Goal: Obtain resource: Obtain resource

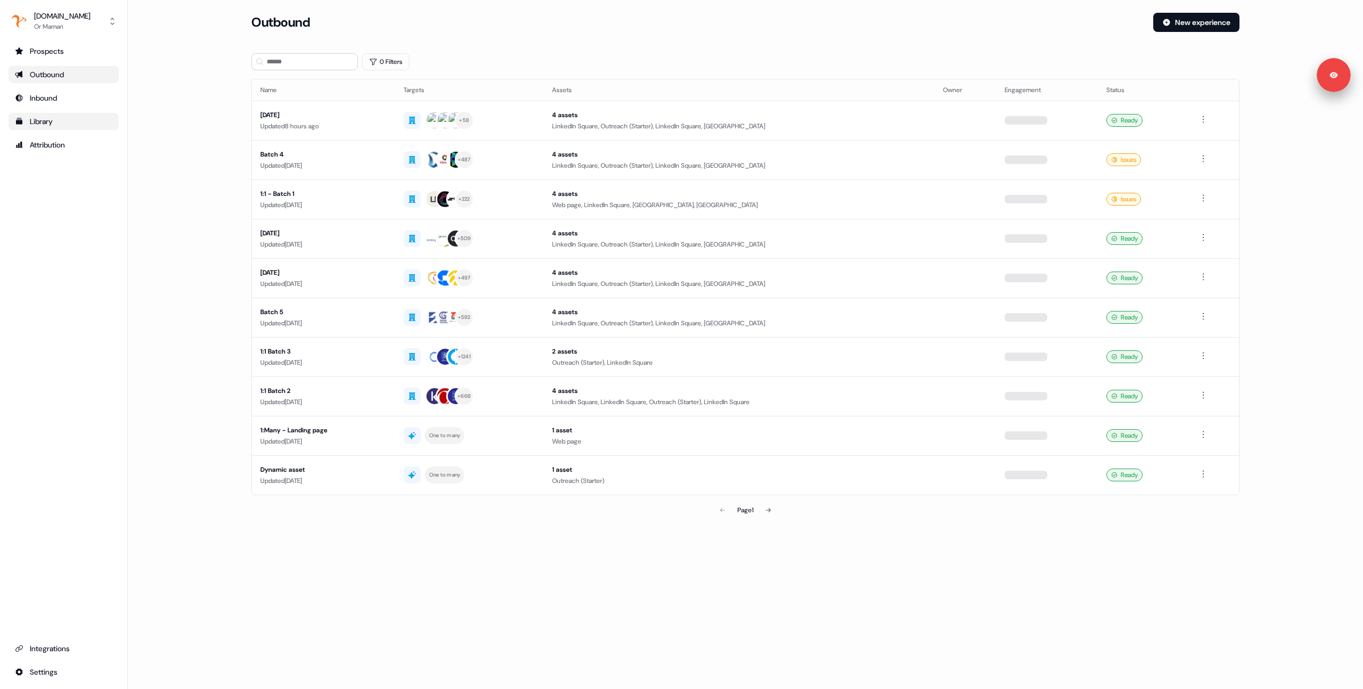
click at [50, 126] on div "Library" at bounding box center [63, 121] width 97 height 11
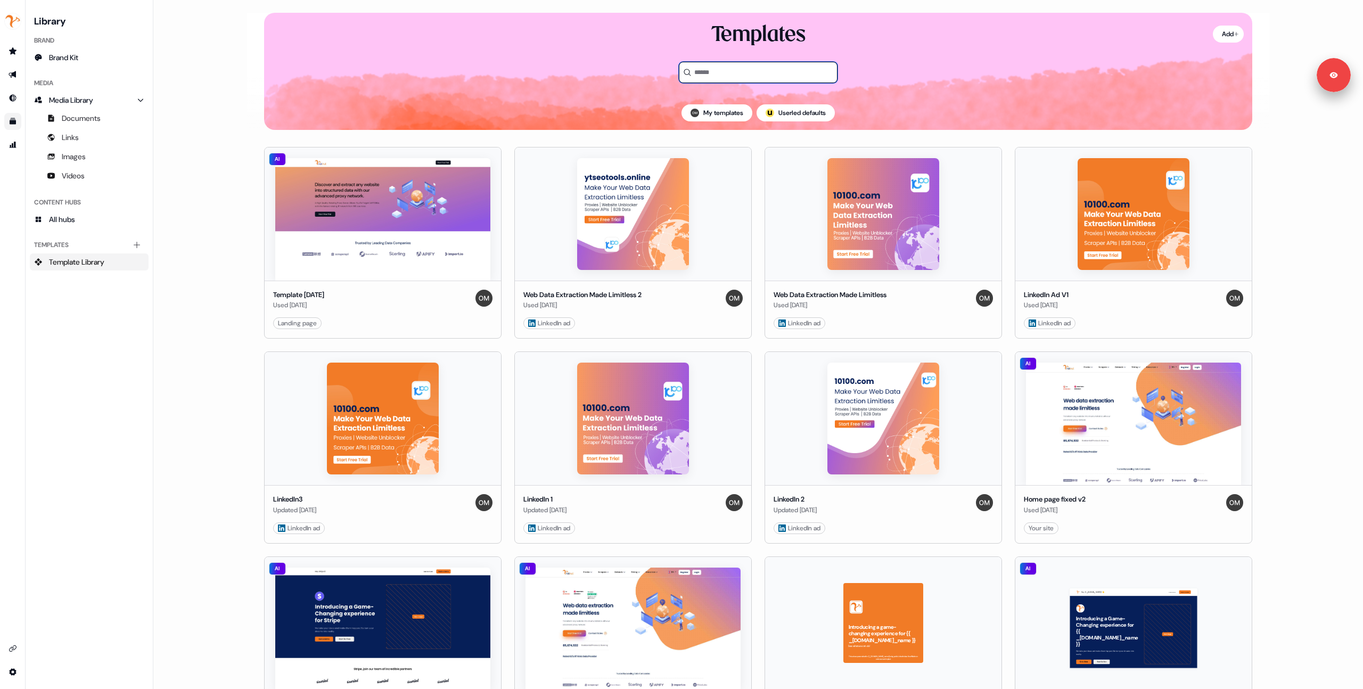
click at [723, 77] on input at bounding box center [758, 72] width 159 height 21
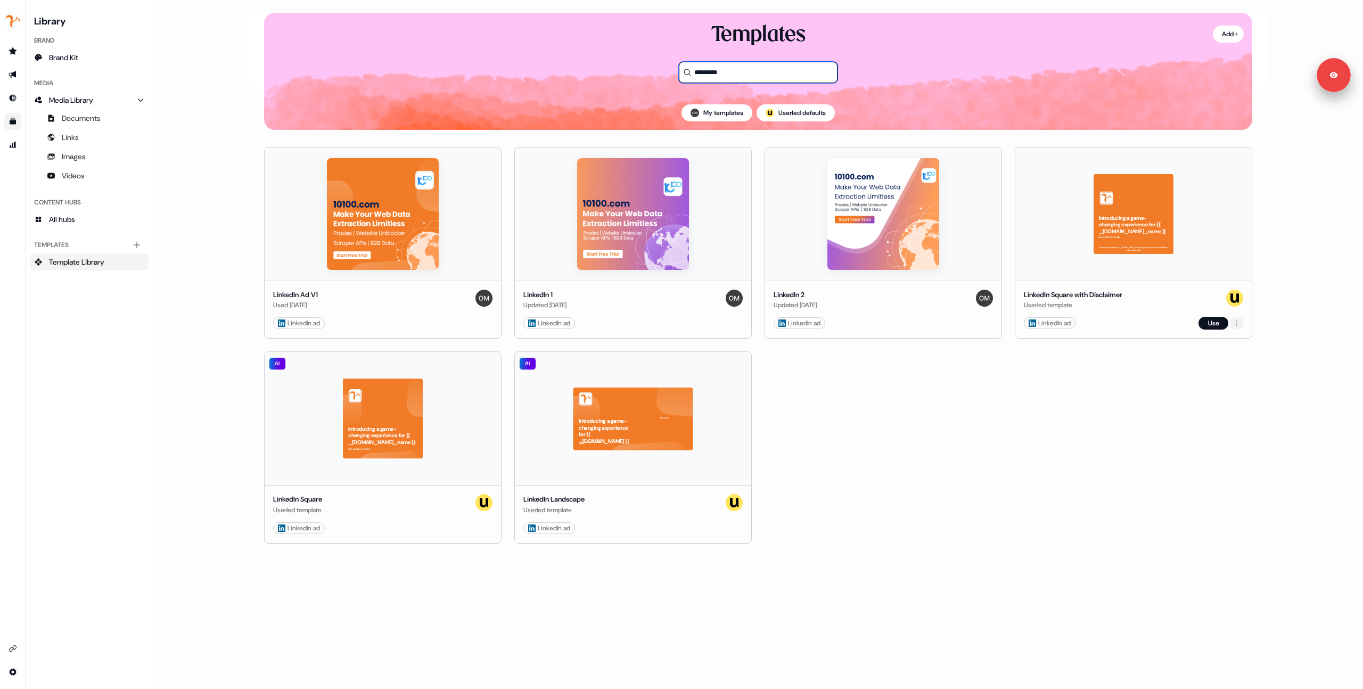
type input "********"
click at [1231, 320] on html "For the best experience switch devices to a bigger screen. Go to Userled.io Lib…" at bounding box center [681, 344] width 1363 height 689
click at [1204, 344] on html "For the best experience switch devices to a bigger screen. Go to Userled.io Lib…" at bounding box center [681, 344] width 1363 height 689
click at [1205, 322] on button "Use" at bounding box center [1213, 323] width 30 height 13
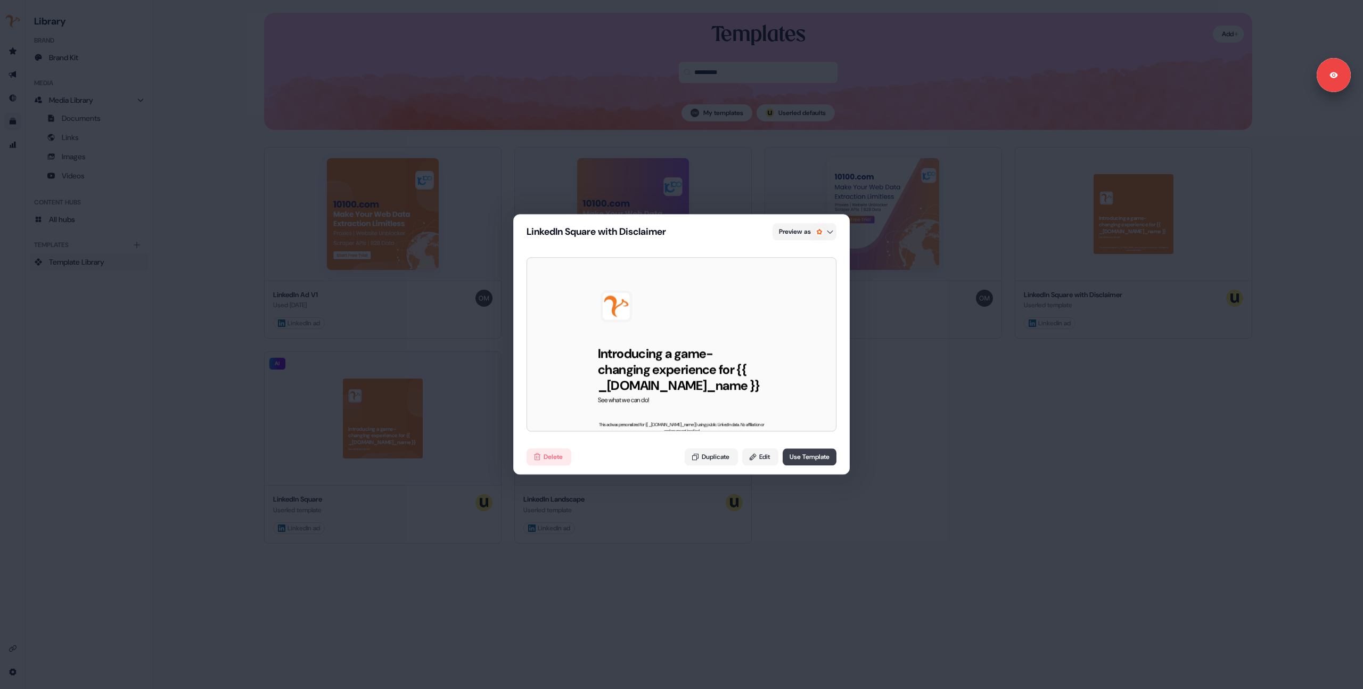
click at [803, 456] on button "Use Template" at bounding box center [810, 457] width 54 height 17
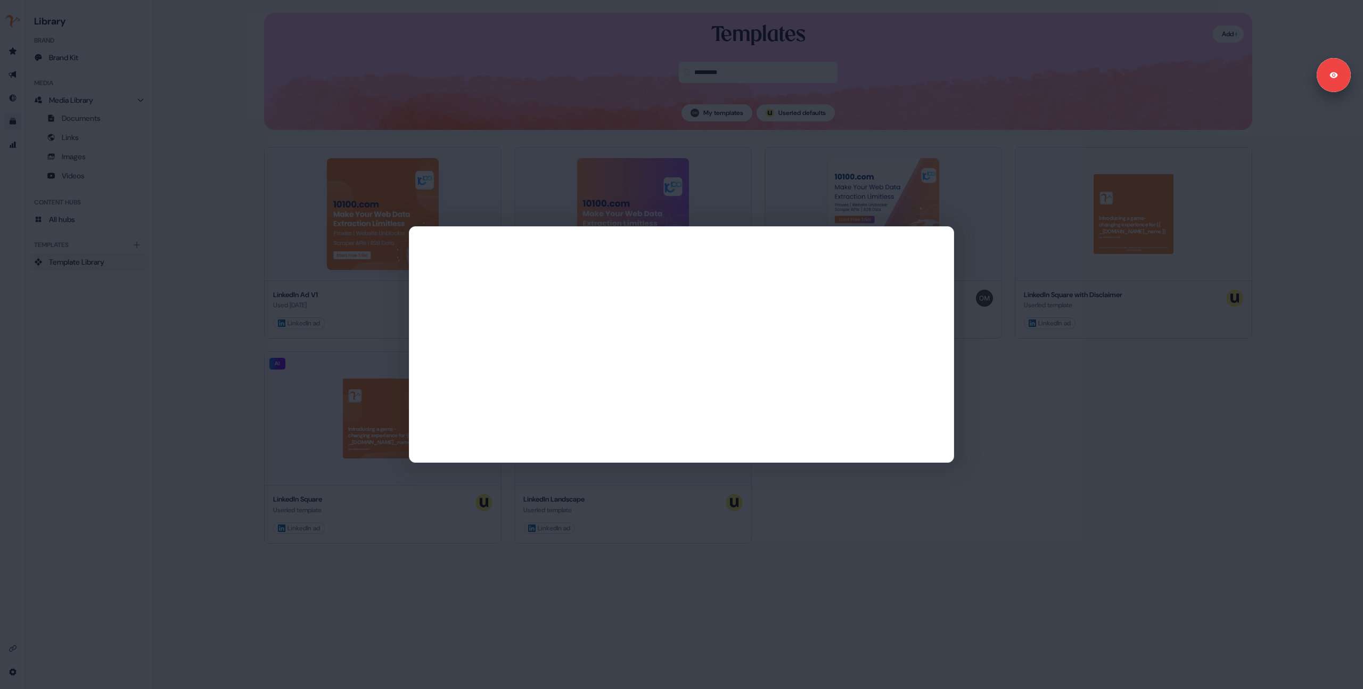
drag, startPoint x: 787, startPoint y: 144, endPoint x: 794, endPoint y: 148, distance: 7.4
click at [787, 145] on div at bounding box center [681, 344] width 1363 height 689
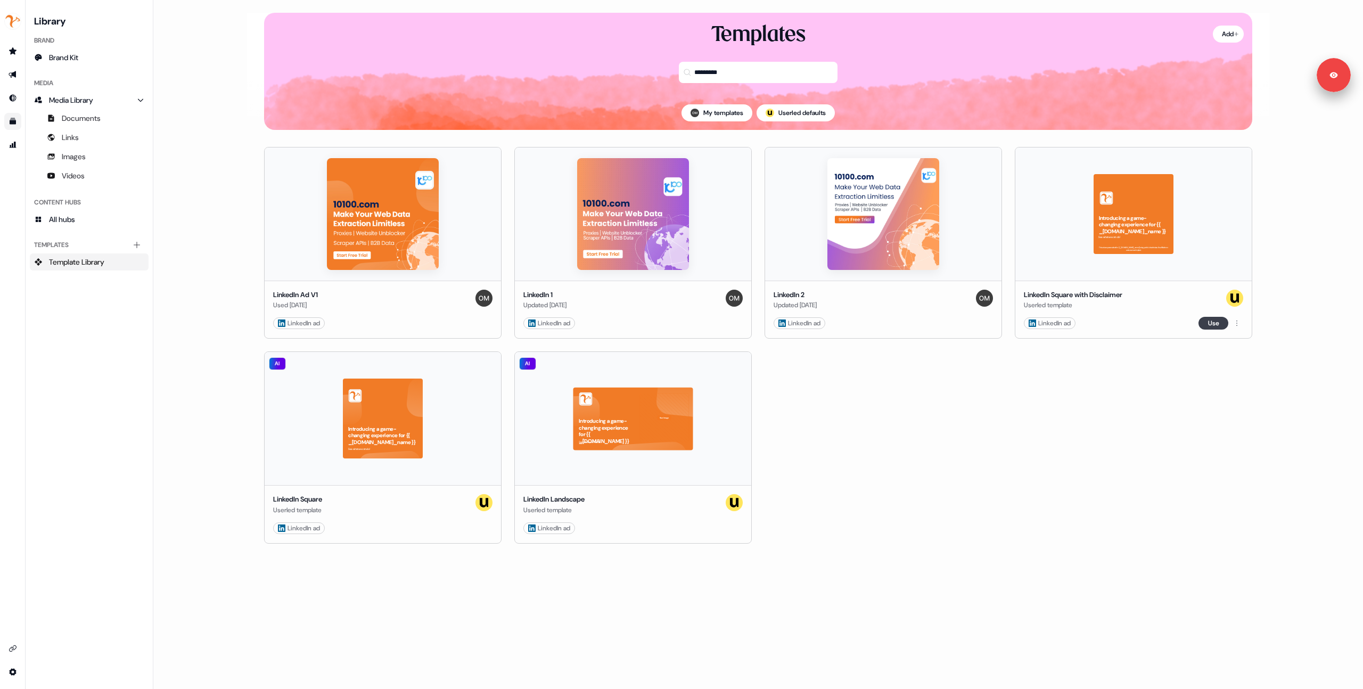
click at [1216, 323] on button "Use" at bounding box center [1213, 323] width 30 height 13
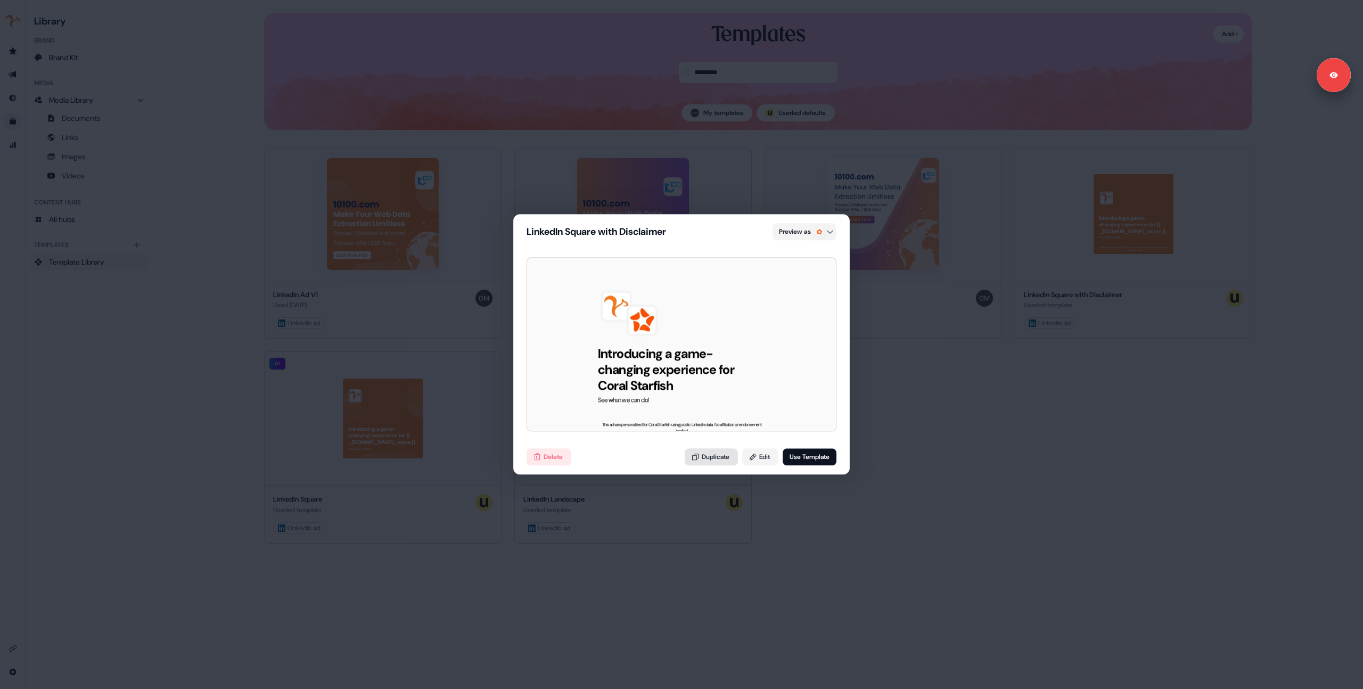
click at [715, 460] on button "Duplicate" at bounding box center [711, 457] width 53 height 17
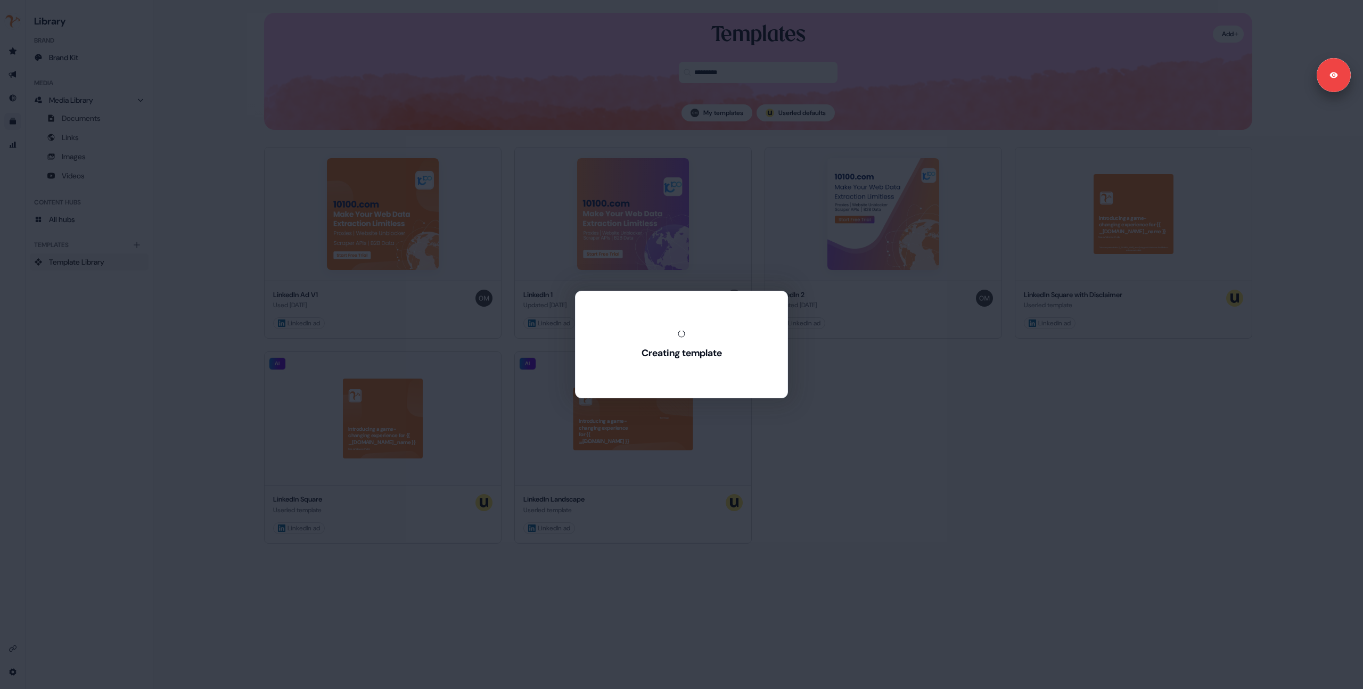
click at [715, 460] on div "Creating template" at bounding box center [681, 344] width 1363 height 689
click at [1056, 431] on div "Creating template" at bounding box center [681, 344] width 1363 height 689
click at [406, 562] on div "Creating template" at bounding box center [681, 344] width 1363 height 689
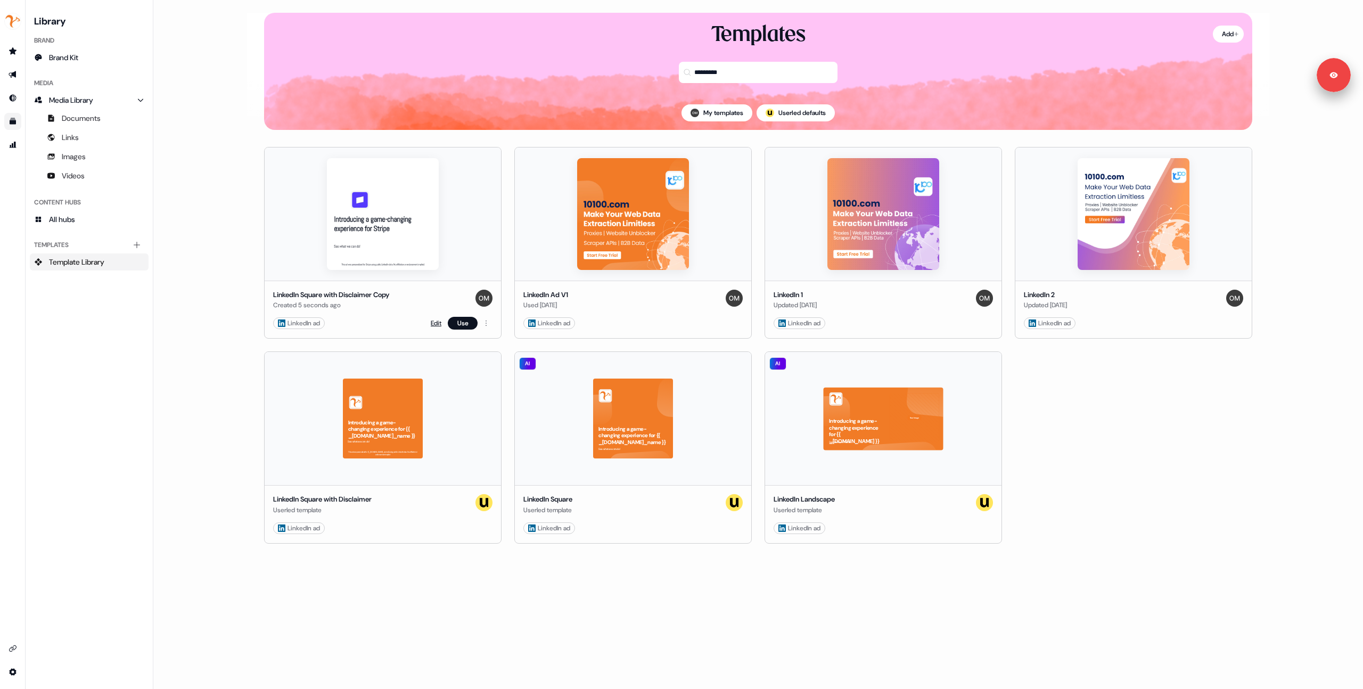
click at [433, 318] on link "Edit" at bounding box center [436, 323] width 11 height 11
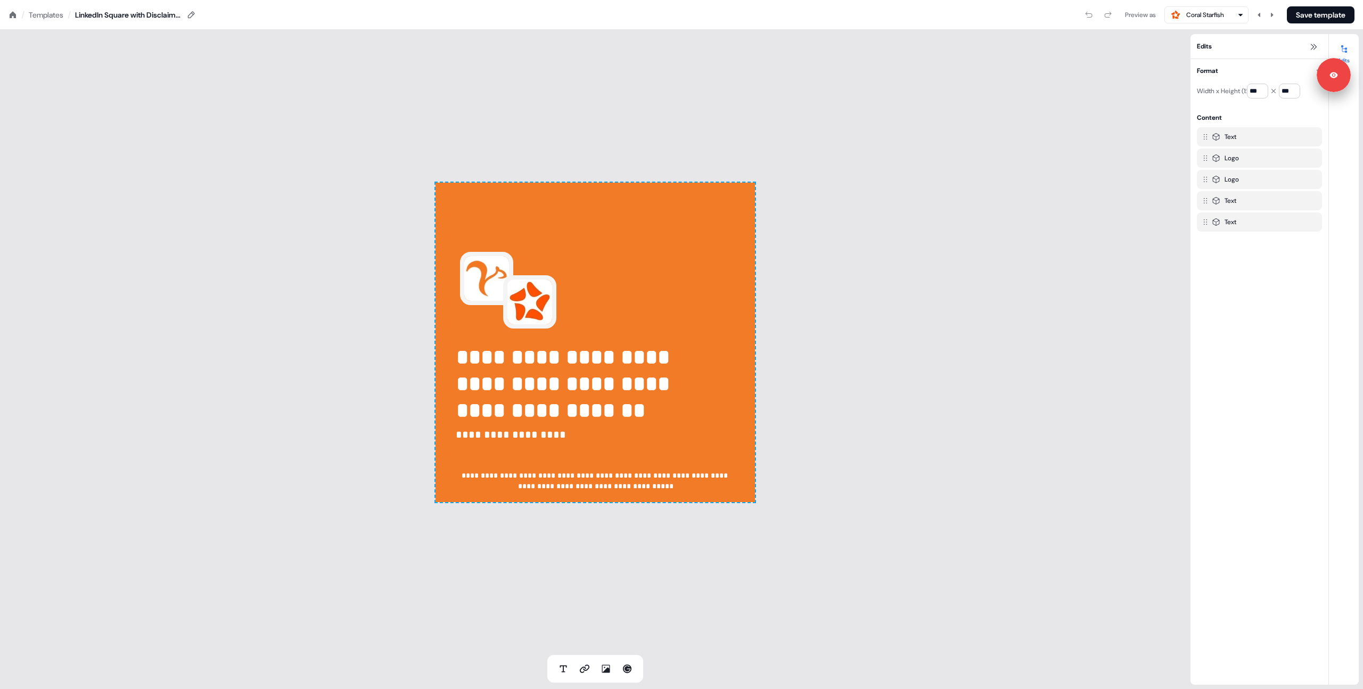
click at [325, 298] on div "**********" at bounding box center [595, 342] width 1190 height 625
click at [48, 17] on div "Templates" at bounding box center [46, 15] width 35 height 11
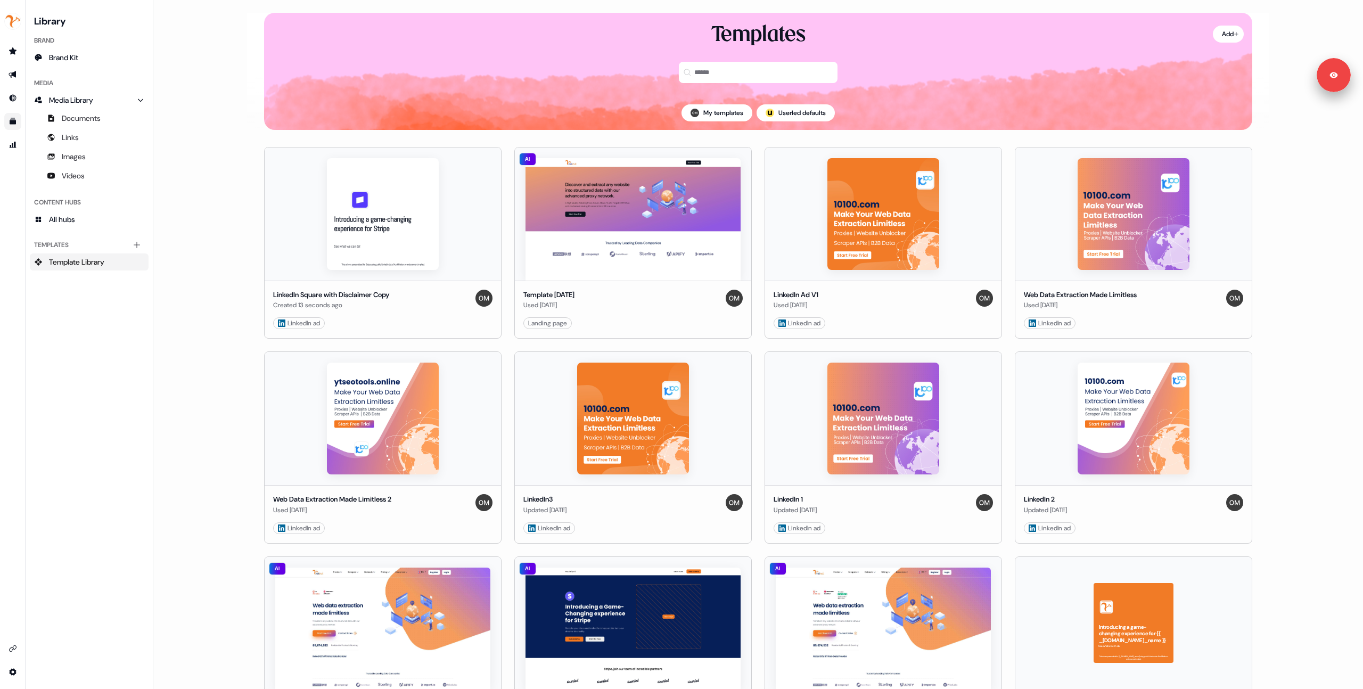
click at [225, 165] on main "Loading... Add Templates My templates ; Userled defaults LinkedIn Square with D…" at bounding box center [757, 344] width 1209 height 689
drag, startPoint x: 235, startPoint y: 298, endPoint x: 376, endPoint y: 320, distance: 142.7
click at [243, 301] on main "Loading... Add Templates My templates ; Userled defaults LinkedIn Square with D…" at bounding box center [757, 344] width 1209 height 689
click at [434, 324] on link "Edit" at bounding box center [436, 323] width 11 height 11
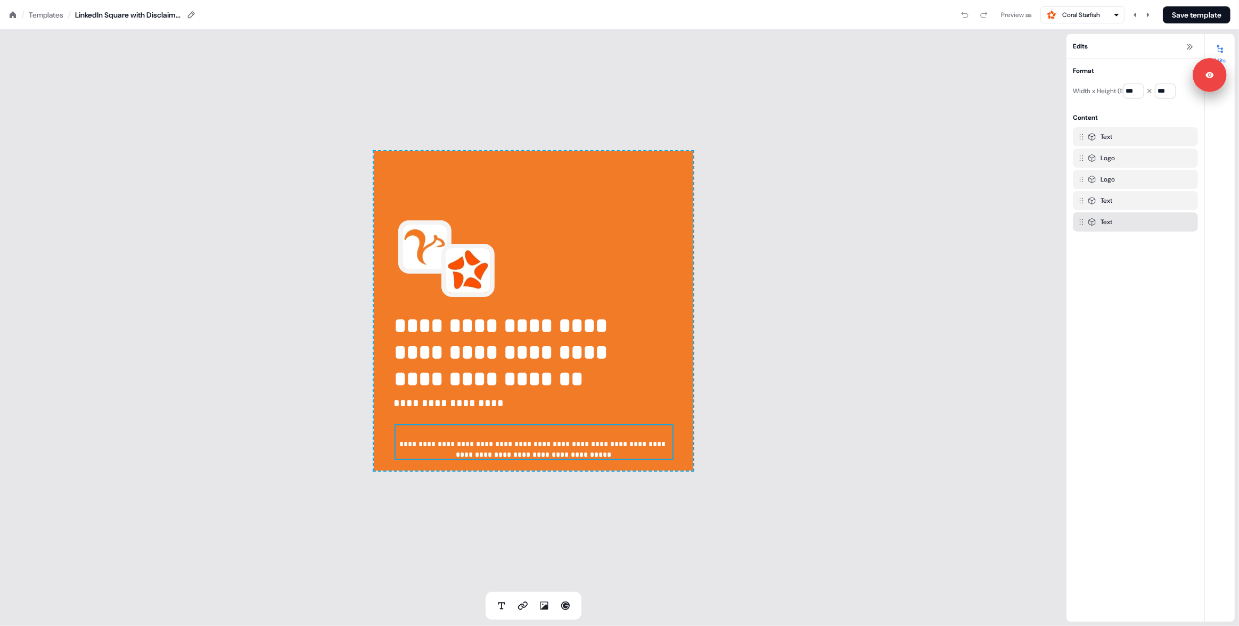
click at [525, 447] on span "**********" at bounding box center [534, 449] width 268 height 18
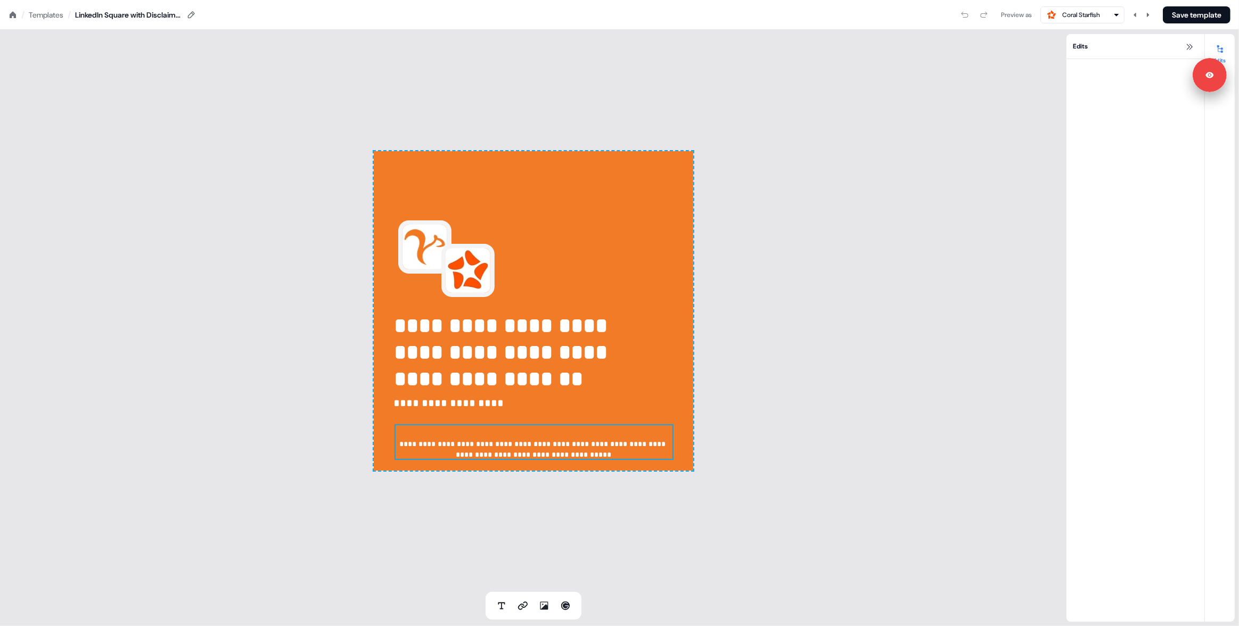
click at [526, 448] on span "**********" at bounding box center [534, 449] width 268 height 18
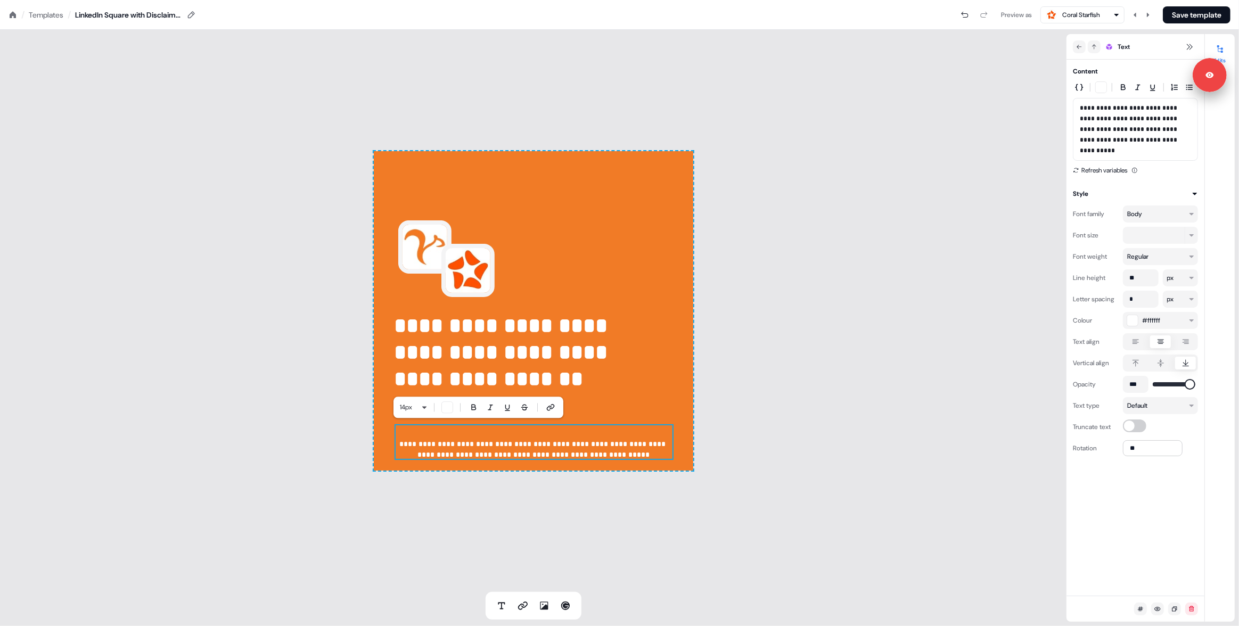
click at [427, 409] on div "14 px" at bounding box center [478, 407] width 157 height 13
click at [425, 0] on html "**********" at bounding box center [619, 0] width 1239 height 0
click at [295, 457] on div "**********" at bounding box center [533, 311] width 1066 height 562
click at [316, 425] on div "**********" at bounding box center [533, 311] width 1066 height 562
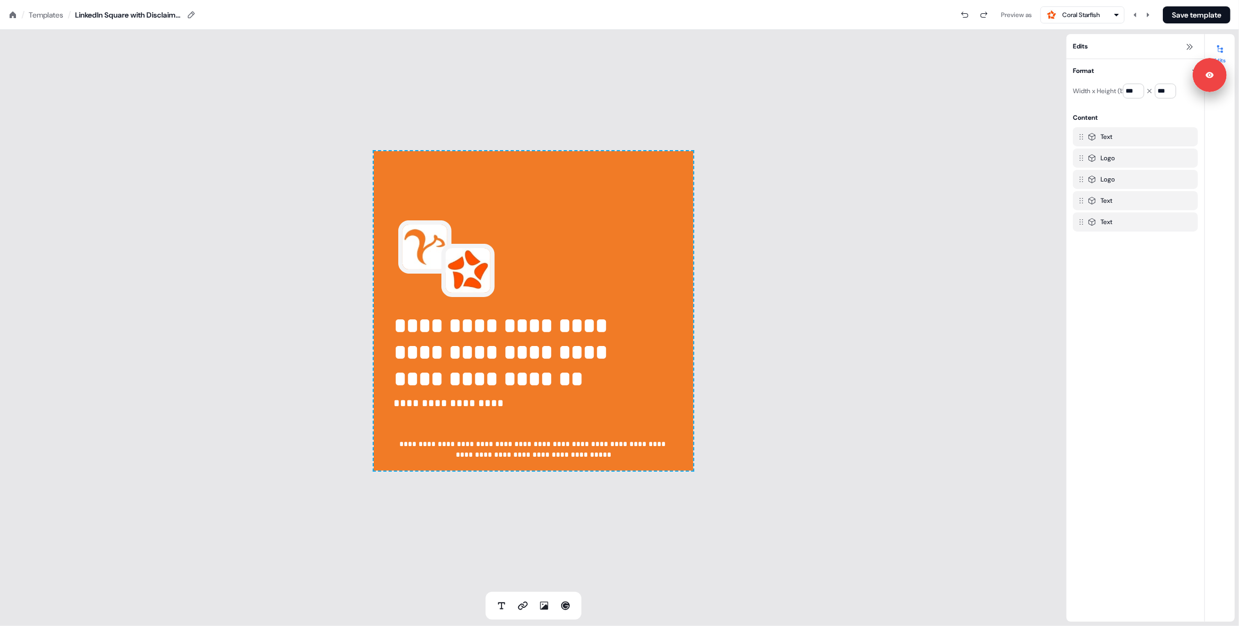
click at [44, 15] on div "Templates" at bounding box center [46, 15] width 35 height 11
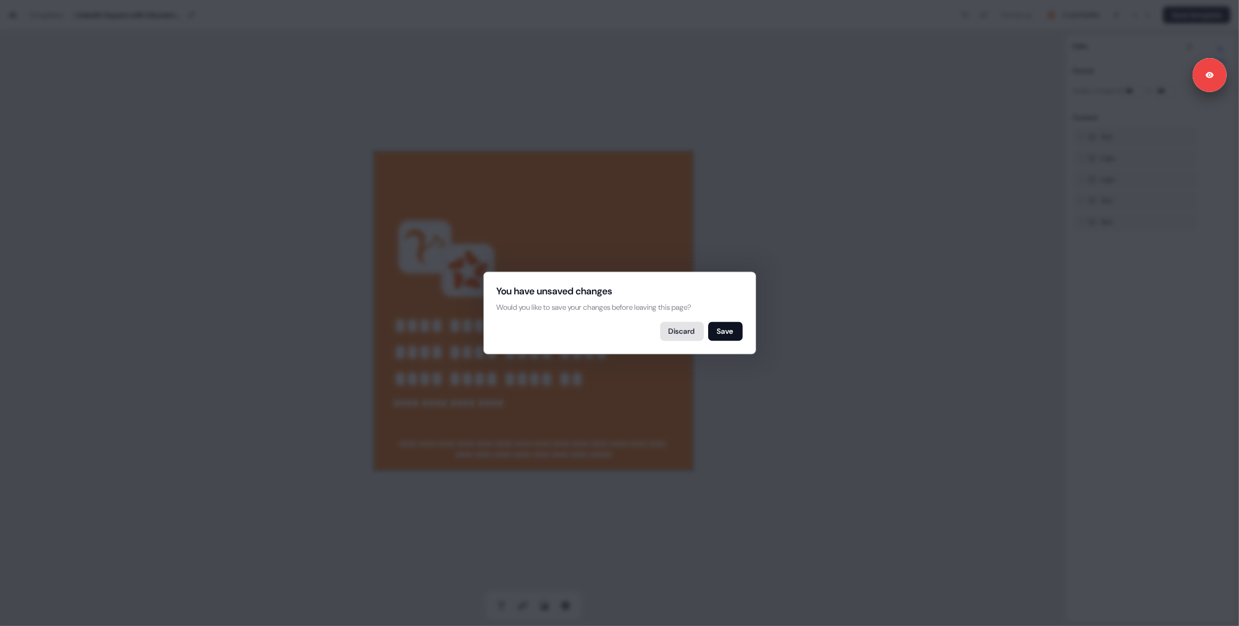
click at [666, 333] on button "Discard" at bounding box center [682, 331] width 44 height 19
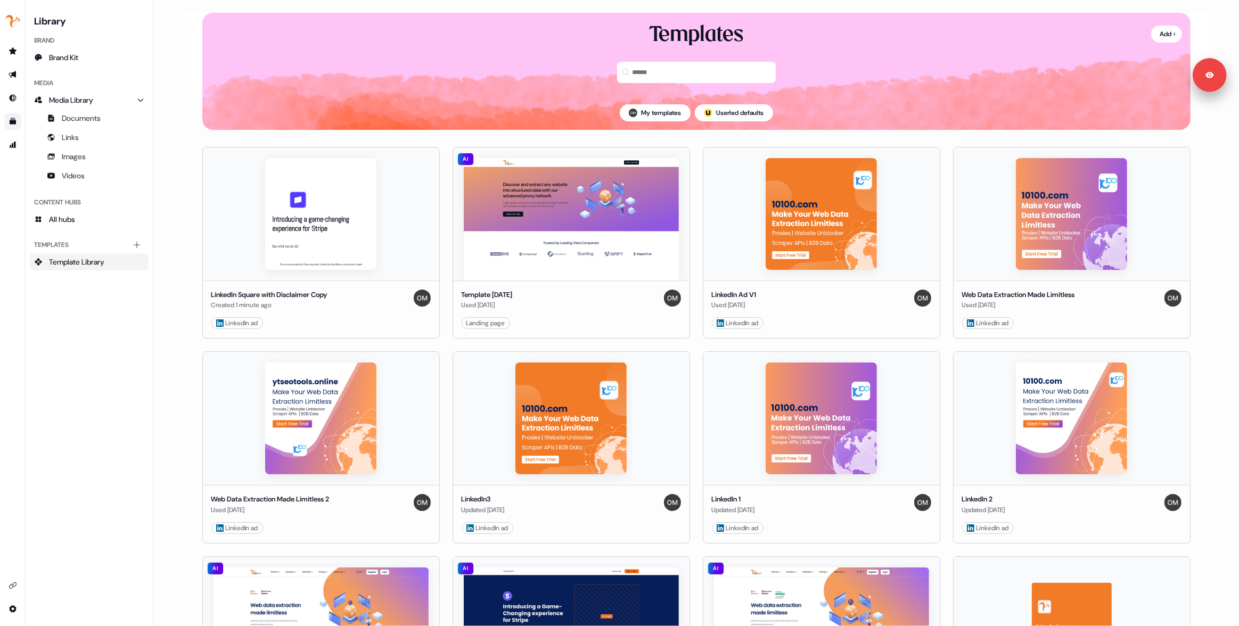
drag, startPoint x: 199, startPoint y: 187, endPoint x: 182, endPoint y: 187, distance: 16.5
click at [11, 11] on button "side nav menu" at bounding box center [12, 21] width 21 height 21
click at [12, 159] on div "Help documentation Feedback Logout" at bounding box center [13, 313] width 26 height 626
click at [108, 446] on div "Library Brand Brand Kit Media Media Library Documents Links Images Videos Conte…" at bounding box center [89, 313] width 119 height 600
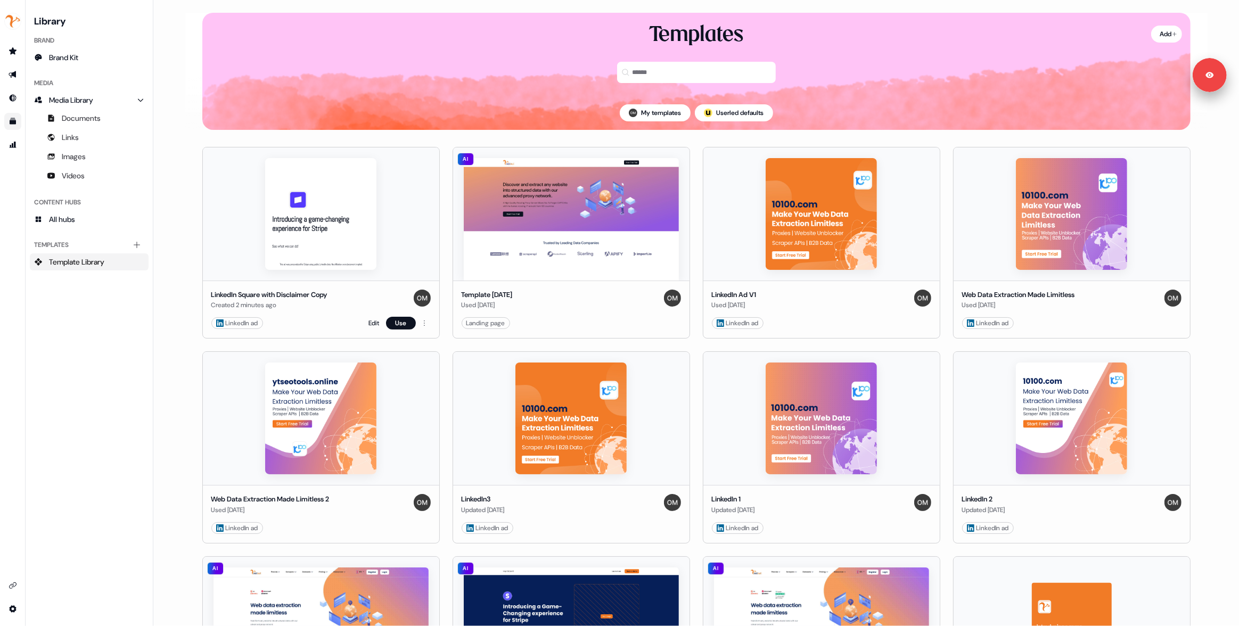
click at [431, 323] on div "LinkedIn Square with Disclaimer Copy Created 2 minutes ago LinkedIn ad Edit Use" at bounding box center [321, 310] width 236 height 58
click at [426, 322] on html "For the best experience switch devices to a bigger screen. Go to [DOMAIN_NAME] …" at bounding box center [619, 313] width 1239 height 626
click at [438, 359] on div "Delete" at bounding box center [465, 359] width 93 height 17
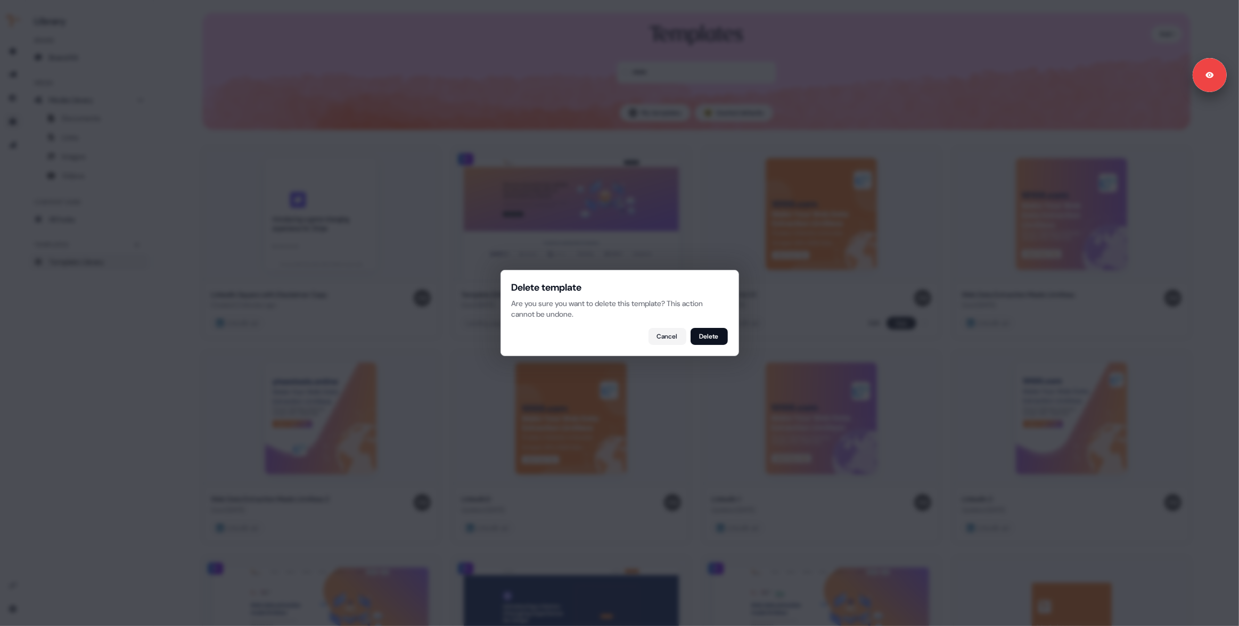
click button "Cancel" at bounding box center [667, 336] width 38 height 17
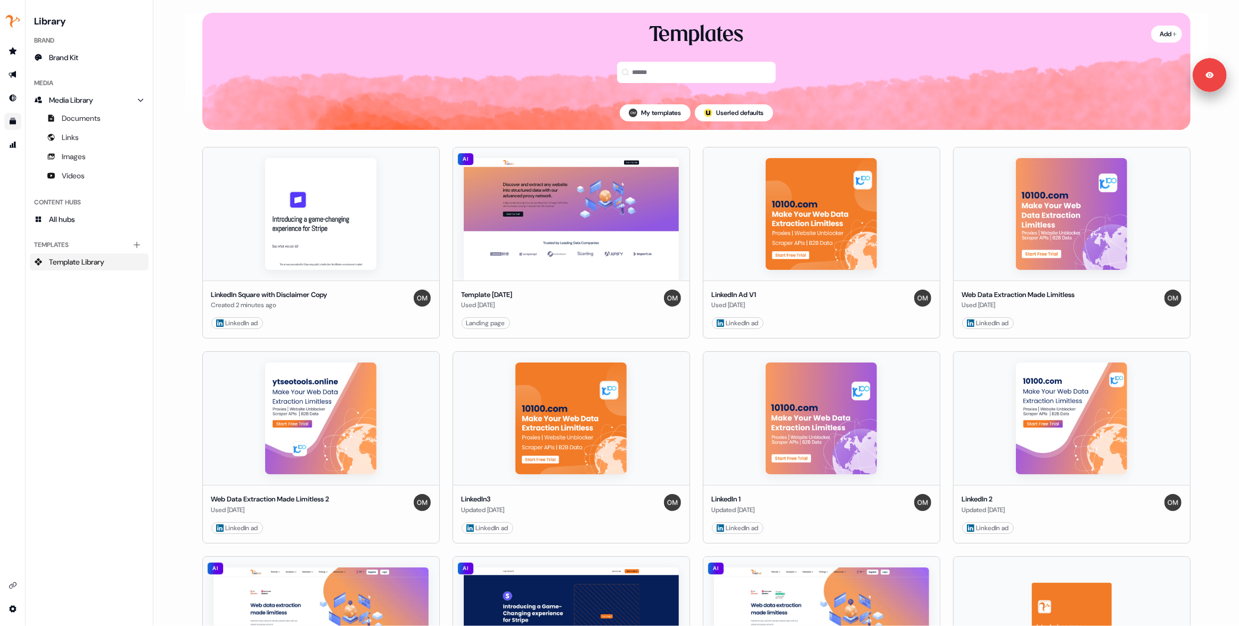
click at [107, 401] on div "Library Brand Brand Kit Media Media Library Documents Links Images Videos Conte…" at bounding box center [89, 313] width 119 height 600
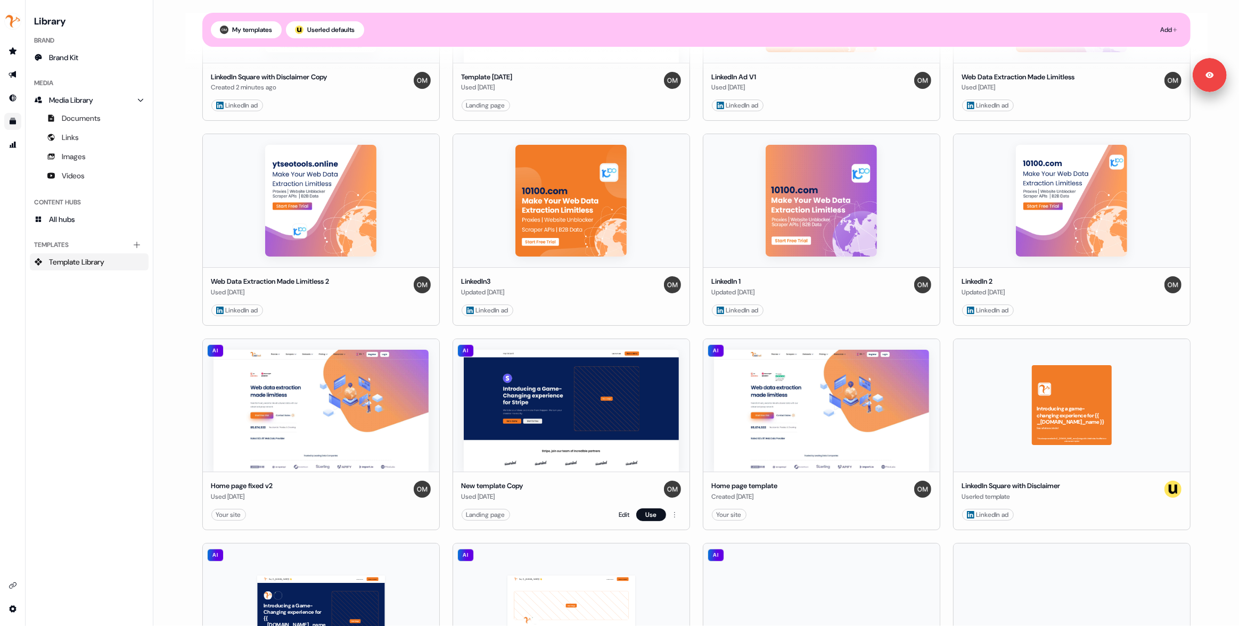
scroll to position [250, 0]
click at [118, 363] on div "Library Brand Brand Kit Media Media Library Documents Links Images Videos Conte…" at bounding box center [89, 313] width 119 height 600
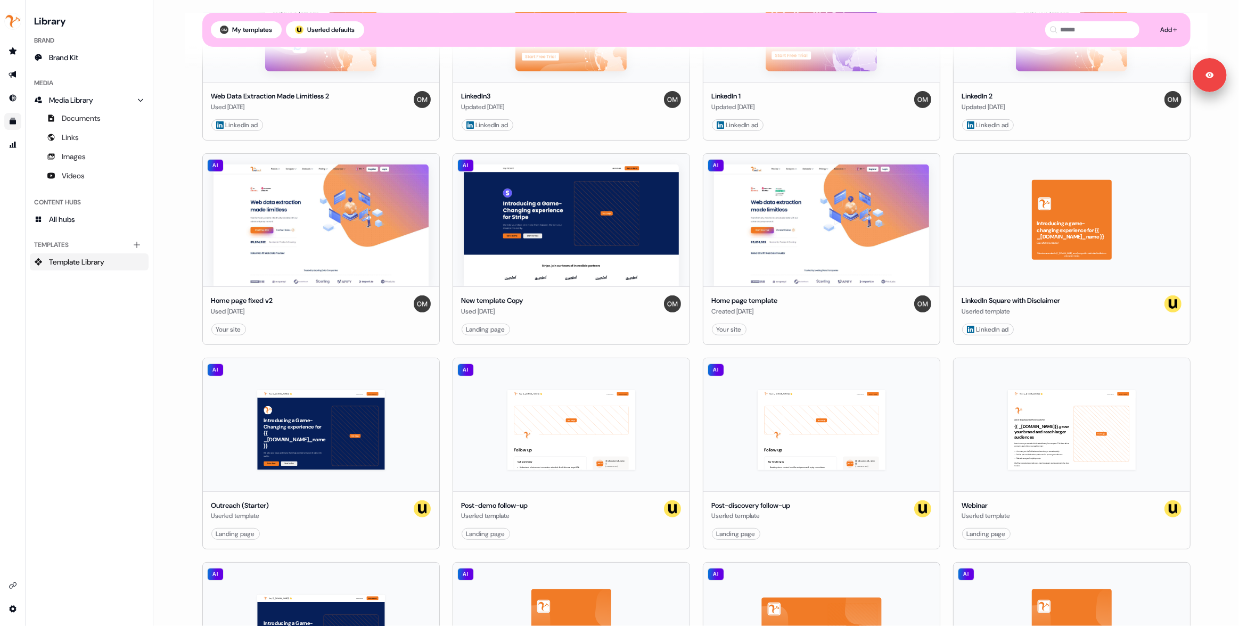
scroll to position [434, 0]
click at [1195, 341] on div "LinkedIn Square with Disclaimer Copy Created 2 minutes ago LinkedIn ad Edit Use…" at bounding box center [696, 445] width 1022 height 1436
click at [1175, 332] on html "For the best experience switch devices to a bigger screen. Go to [DOMAIN_NAME] …" at bounding box center [619, 313] width 1239 height 626
drag, startPoint x: 1203, startPoint y: 375, endPoint x: 1100, endPoint y: 359, distance: 103.9
click at [1203, 375] on html "For the best experience switch devices to a bigger screen. Go to [DOMAIN_NAME] …" at bounding box center [619, 313] width 1239 height 626
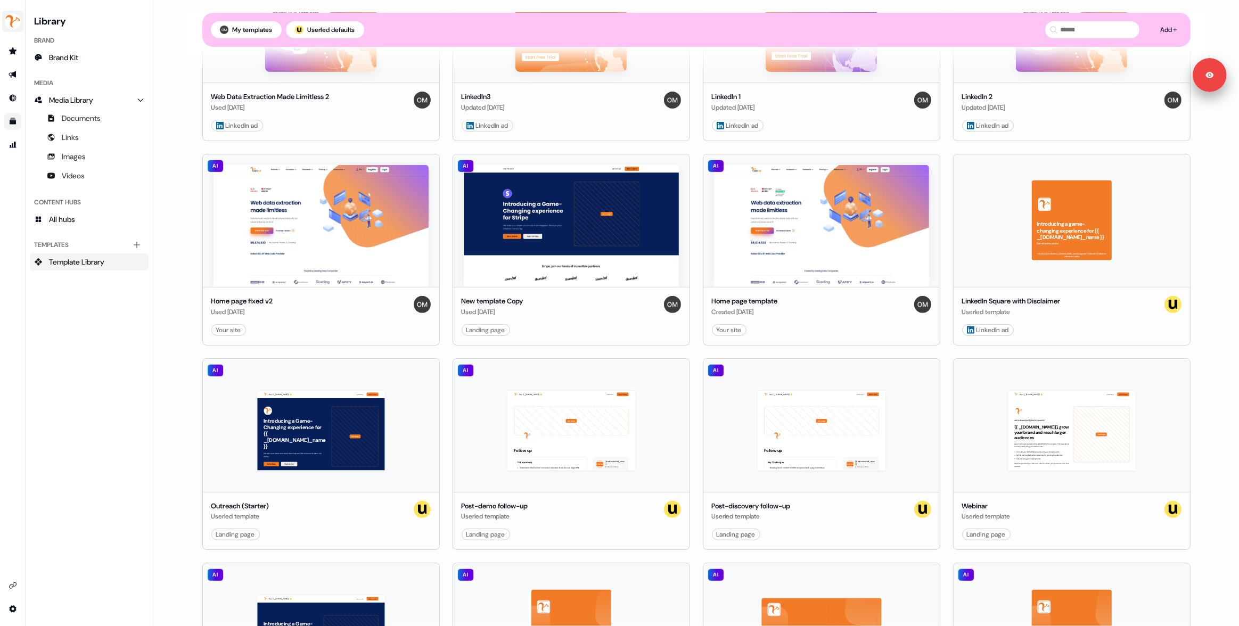
click at [18, 21] on img "side nav menu" at bounding box center [12, 21] width 17 height 17
drag, startPoint x: 32, startPoint y: 88, endPoint x: 19, endPoint y: 75, distance: 19.6
click at [32, 88] on div "Logout" at bounding box center [54, 88] width 101 height 19
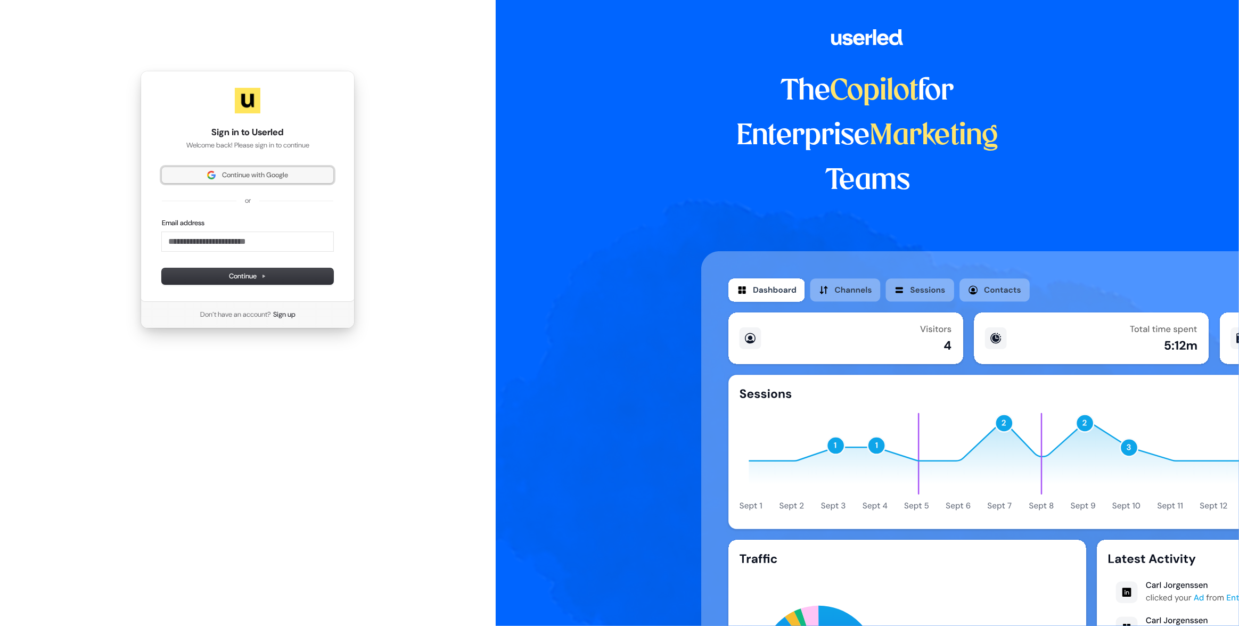
click at [254, 178] on span "Continue with Google" at bounding box center [255, 175] width 66 height 10
